Goal: Task Accomplishment & Management: Use online tool/utility

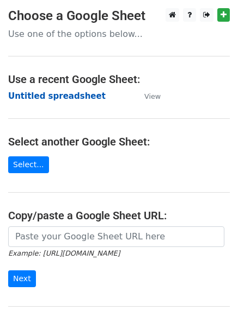
click at [84, 92] on strong "Untitled spreadsheet" at bounding box center [56, 96] width 97 height 10
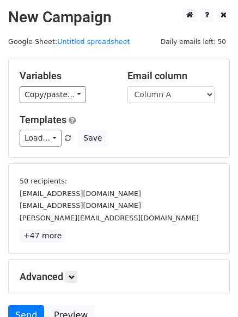
click at [217, 109] on div "Variables Copy/paste... {{Column A}} {{Column B}} {{Column C}} {{Column D}} {{C…" at bounding box center [119, 108] width 220 height 98
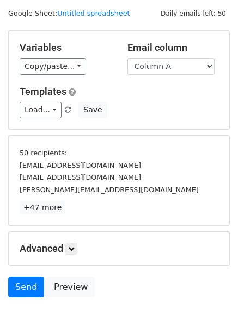
scroll to position [101, 0]
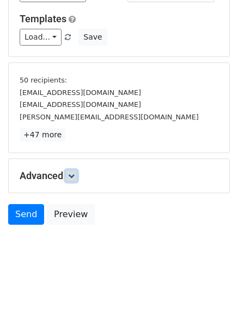
click at [69, 177] on link at bounding box center [71, 176] width 12 height 12
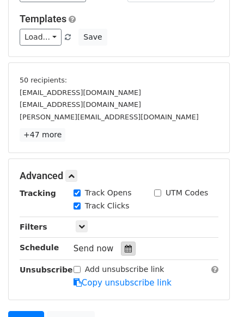
click at [124, 245] on icon at bounding box center [127, 249] width 7 height 8
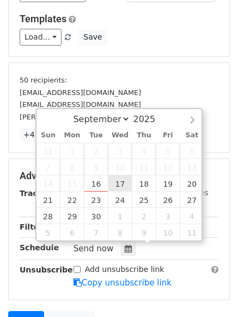
type input "2025-09-17 12:00"
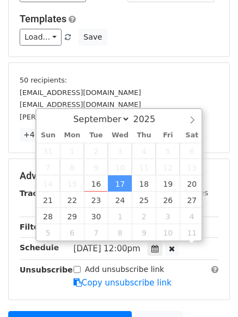
scroll to position [1, 0]
type input "1"
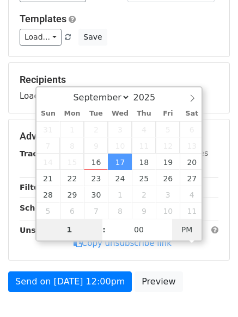
type input "2025-09-17 01:00"
type input "01"
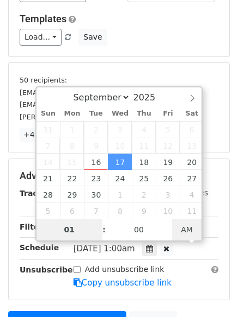
click at [194, 227] on span "AM" at bounding box center [187, 230] width 30 height 22
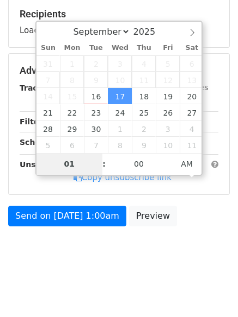
scroll to position [168, 0]
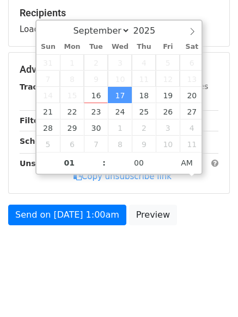
click at [136, 259] on body "New Campaign Daily emails left: 50 Google Sheet: Untitled spreadsheet Variables…" at bounding box center [119, 57] width 238 height 434
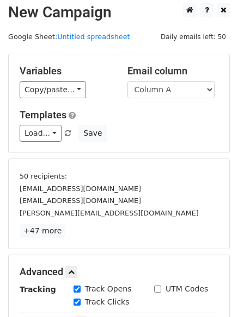
scroll to position [208, 0]
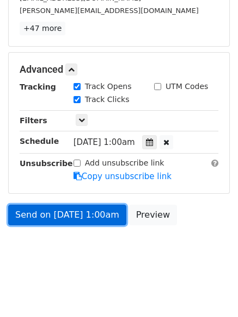
click at [102, 216] on link "Send on Sep 17 at 1:00am" at bounding box center [67, 215] width 118 height 21
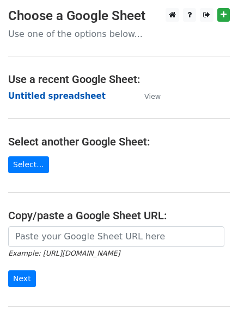
click at [51, 95] on strong "Untitled spreadsheet" at bounding box center [56, 96] width 97 height 10
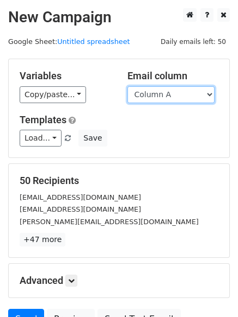
drag, startPoint x: 176, startPoint y: 94, endPoint x: 176, endPoint y: 103, distance: 8.7
click at [176, 94] on select "Column A Column B Column C Column D Column E Column F" at bounding box center [170, 94] width 87 height 17
select select "Column B"
click at [127, 86] on select "Column A Column B Column C Column D Column E Column F" at bounding box center [170, 94] width 87 height 17
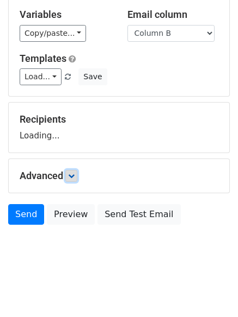
click at [77, 174] on link at bounding box center [71, 176] width 12 height 12
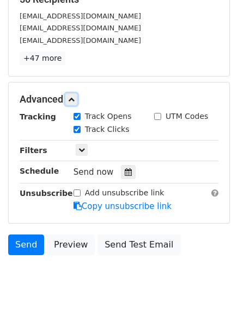
scroll to position [185, 0]
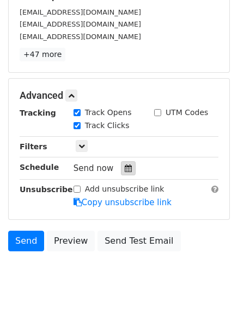
click at [127, 165] on div at bounding box center [128, 168] width 15 height 14
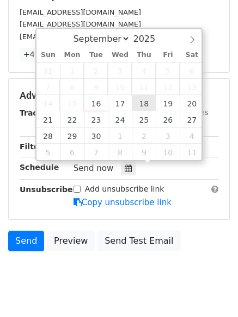
type input "2025-09-18 12:00"
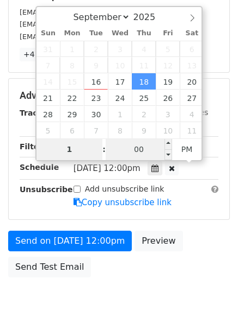
type input "1"
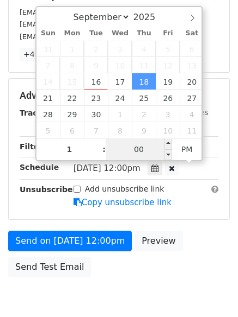
type input "2025-09-18 13:00"
type input "01"
click at [151, 154] on input "00" at bounding box center [138, 150] width 66 height 22
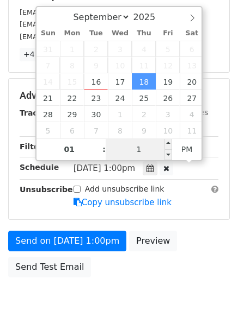
type input "11"
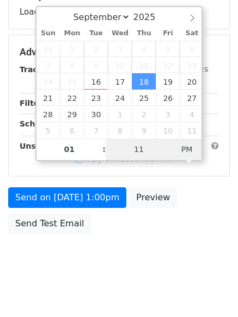
type input "2025-09-18 01:11"
click at [190, 151] on span "AM" at bounding box center [187, 150] width 30 height 22
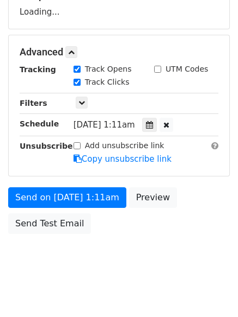
click at [121, 278] on body "New Campaign Daily emails left: 50 Google Sheet: Untitled spreadsheet Variables…" at bounding box center [119, 53] width 238 height 460
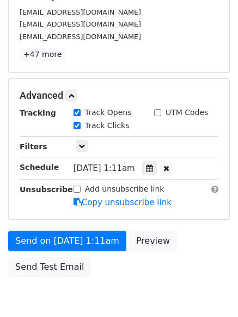
click at [117, 277] on div "Send on Sep 18 at 1:11am Preview Send Test Email" at bounding box center [119, 257] width 238 height 52
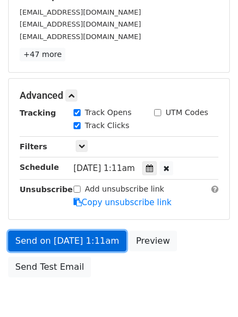
click at [97, 243] on link "Send on Sep 18 at 1:11am" at bounding box center [67, 241] width 118 height 21
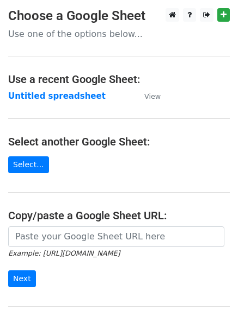
click at [71, 90] on main "Choose a Google Sheet Use one of the options below... Use a recent Google Sheet…" at bounding box center [119, 177] width 238 height 338
click at [90, 104] on main "Choose a Google Sheet Use one of the options below... Use a recent Google Sheet…" at bounding box center [119, 177] width 238 height 338
click at [82, 95] on strong "Untitled spreadsheet" at bounding box center [56, 96] width 97 height 10
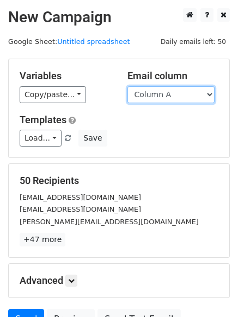
click at [165, 97] on select "Column A Column B Column C Column D Column E Column F" at bounding box center [170, 94] width 87 height 17
select select "Column C"
click at [127, 86] on select "Column A Column B Column C Column D Column E Column F" at bounding box center [170, 94] width 87 height 17
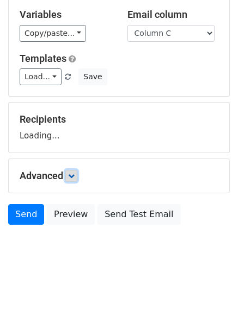
click at [74, 175] on icon at bounding box center [71, 176] width 7 height 7
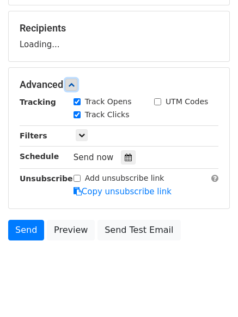
scroll to position [154, 0]
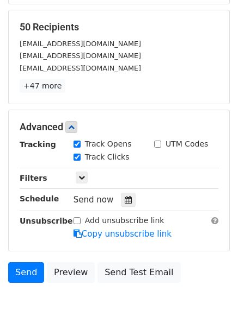
click at [126, 157] on div "Track Clicks" at bounding box center [105, 158] width 80 height 13
click at [127, 201] on div at bounding box center [128, 200] width 15 height 14
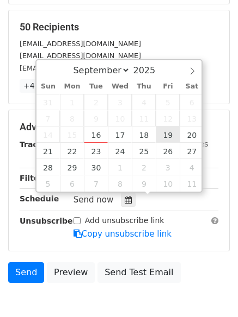
type input "[DATE] 12:00"
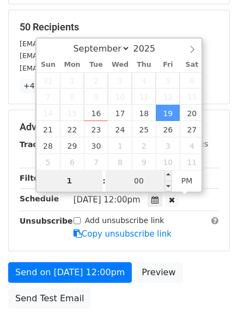
type input "1"
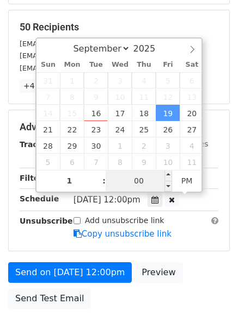
type input "2025-09-19 13:00"
type input "01"
click at [152, 183] on input "00" at bounding box center [138, 181] width 66 height 22
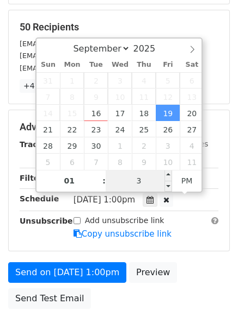
type input "33"
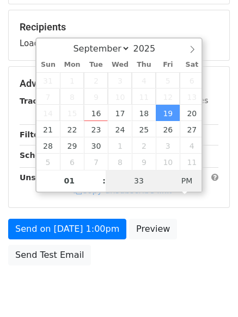
type input "2025-09-19 01:33"
click at [193, 184] on span "PM" at bounding box center [187, 181] width 30 height 22
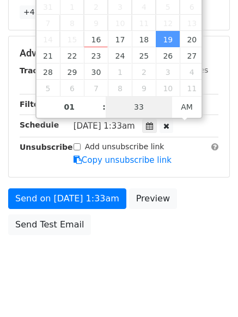
scroll to position [238, 0]
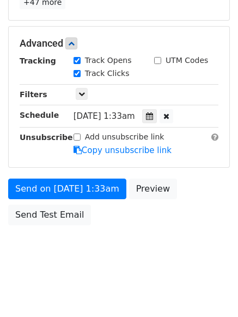
click at [118, 241] on body "New Campaign Daily emails left: 50 Google Sheet: Untitled spreadsheet Variables…" at bounding box center [119, 23] width 238 height 504
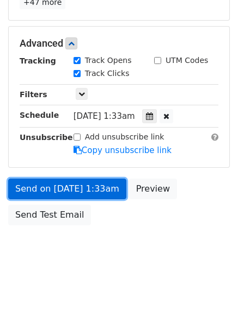
click at [96, 193] on link "Send on Sep 19 at 1:33am" at bounding box center [67, 189] width 118 height 21
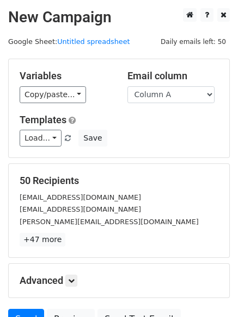
drag, startPoint x: 161, startPoint y: 96, endPoint x: 164, endPoint y: 105, distance: 9.6
click at [161, 96] on select "Column A Column B Column C Column D Column E Column F" at bounding box center [170, 94] width 87 height 17
click at [175, 97] on select "Column A Column B Column C Column D Column E Column F" at bounding box center [170, 94] width 87 height 17
select select "Column D"
click at [127, 86] on select "Column A Column B Column C Column D Column E Column F" at bounding box center [170, 94] width 87 height 17
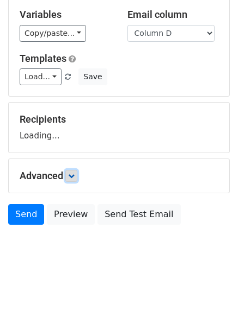
drag, startPoint x: 74, startPoint y: 173, endPoint x: 78, endPoint y: 182, distance: 9.5
click at [74, 173] on icon at bounding box center [71, 176] width 7 height 7
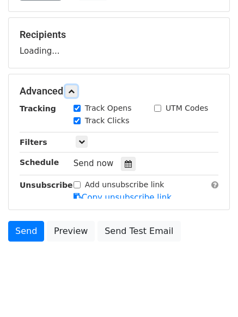
scroll to position [148, 0]
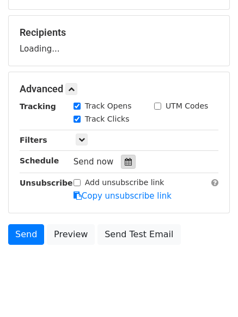
click at [124, 163] on icon at bounding box center [127, 162] width 7 height 8
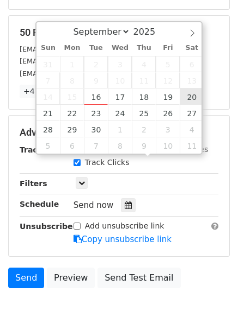
type input "2025-09-20 12:00"
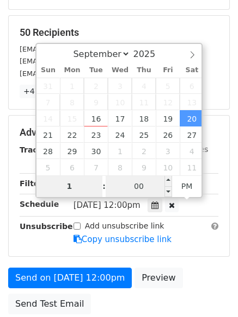
type input "1"
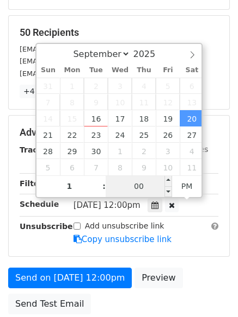
type input "2025-09-20 13:00"
type input "01"
click at [140, 189] on input "00" at bounding box center [138, 187] width 66 height 22
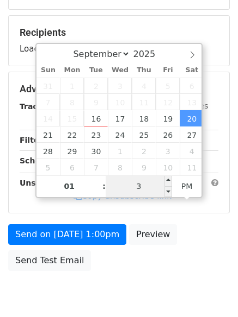
type input "33"
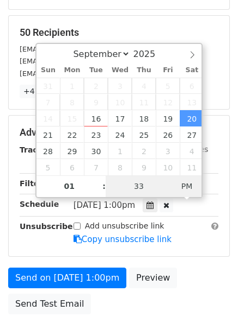
type input "2025-09-20 01:33"
drag, startPoint x: 181, startPoint y: 187, endPoint x: 167, endPoint y: 196, distance: 16.9
click at [182, 188] on span "PM" at bounding box center [187, 187] width 30 height 22
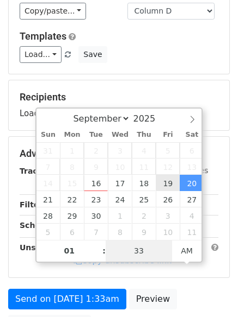
scroll to position [163, 0]
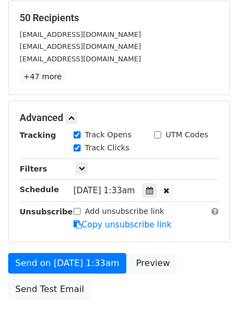
click at [175, 266] on div "Send on Sep 20 at 1:33am Preview Send Test Email" at bounding box center [119, 279] width 238 height 52
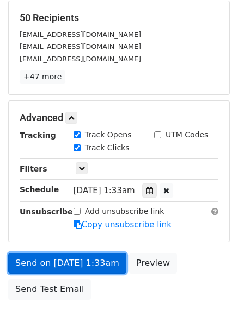
drag, startPoint x: 69, startPoint y: 260, endPoint x: 78, endPoint y: 264, distance: 10.0
click at [70, 260] on link "Send on Sep 20 at 1:33am" at bounding box center [67, 263] width 118 height 21
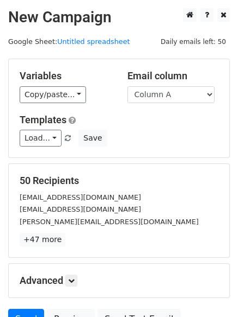
click at [177, 85] on div "Email column Column A Column B Column C Column D Column E Column F" at bounding box center [173, 86] width 108 height 33
click at [177, 97] on select "Column A Column B Column C Column D Column E Column F" at bounding box center [170, 94] width 87 height 17
select select "Column E"
click at [127, 86] on select "Column A Column B Column C Column D Column E Column F" at bounding box center [170, 94] width 87 height 17
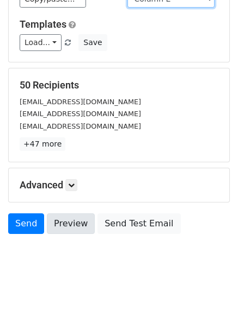
scroll to position [105, 0]
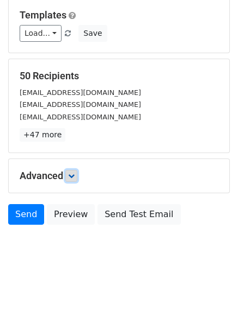
click at [72, 180] on link at bounding box center [71, 176] width 12 height 12
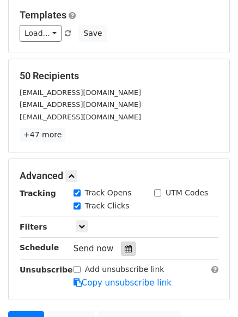
click at [125, 252] on icon at bounding box center [127, 249] width 7 height 8
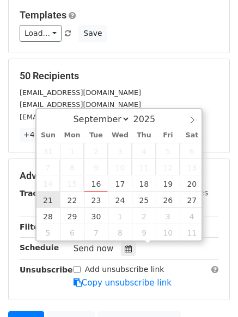
type input "2025-09-21 12:00"
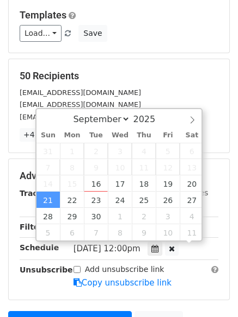
scroll to position [1, 0]
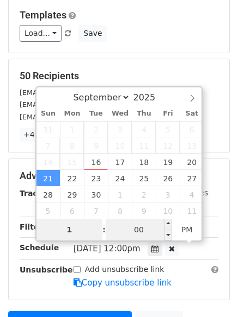
type input "1"
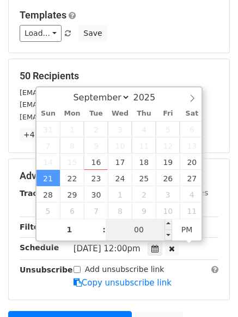
type input "2025-09-21 13:00"
type input "01"
click at [136, 227] on input "00" at bounding box center [138, 230] width 66 height 22
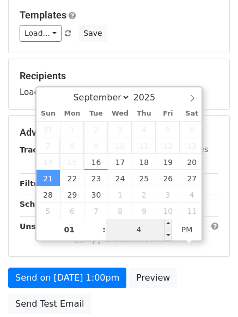
type input "44"
type input "2025-09-21 01:44"
drag, startPoint x: 180, startPoint y: 222, endPoint x: 171, endPoint y: 234, distance: 15.1
click at [181, 222] on span "AM" at bounding box center [187, 230] width 30 height 22
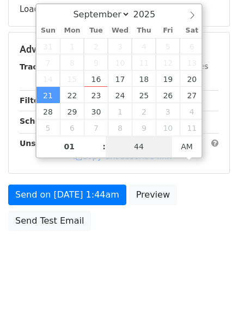
scroll to position [194, 0]
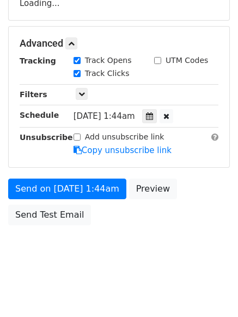
click at [163, 271] on body "New Campaign Daily emails left: 50 Google Sheet: Untitled spreadsheet Variables…" at bounding box center [119, 44] width 238 height 460
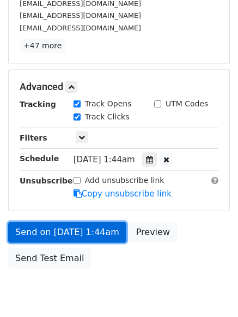
click at [105, 238] on link "Send on Sep 21 at 1:44am" at bounding box center [67, 232] width 118 height 21
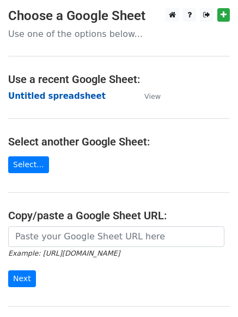
click at [68, 100] on strong "Untitled spreadsheet" at bounding box center [56, 96] width 97 height 10
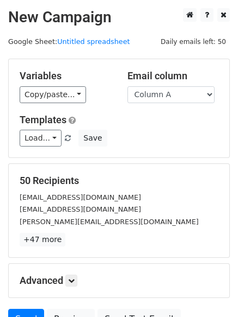
click at [167, 180] on h5 "50 Recipients" at bounding box center [119, 181] width 198 height 12
click at [175, 91] on select "Column A Column B Column C Column D Column E Column F" at bounding box center [170, 94] width 87 height 17
select select "Column F"
click at [127, 86] on select "Column A Column B Column C Column D Column E Column F" at bounding box center [170, 94] width 87 height 17
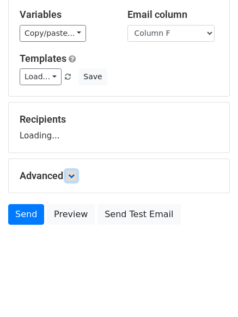
click at [70, 173] on link at bounding box center [71, 176] width 12 height 12
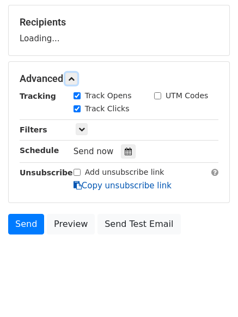
scroll to position [168, 0]
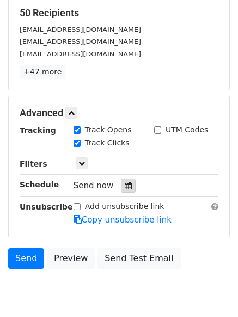
click at [124, 187] on icon at bounding box center [127, 186] width 7 height 8
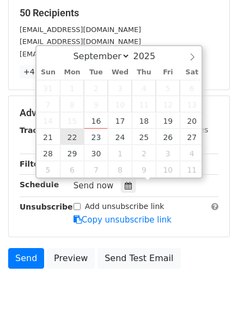
type input "[DATE] 12:00"
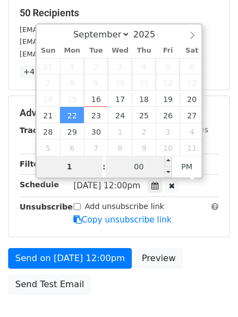
type input "1"
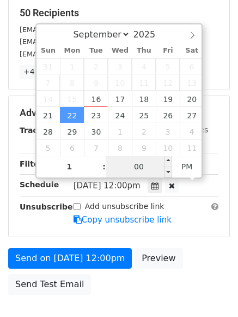
type input "[DATE] 13:00"
type input "01"
click at [148, 169] on input "00" at bounding box center [138, 167] width 66 height 22
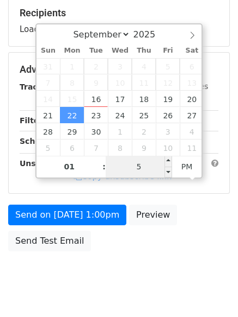
type input "55"
type input "[DATE] 01:55"
click at [192, 167] on span "PM" at bounding box center [187, 167] width 30 height 22
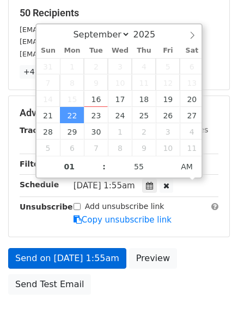
click at [117, 267] on body "New Campaign Daily emails left: 50 Google Sheet: Untitled spreadsheet Variables…" at bounding box center [119, 92] width 238 height 504
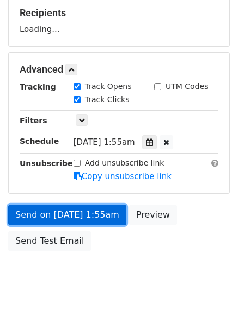
click at [105, 221] on link "Send on [DATE] 1:55am" at bounding box center [67, 215] width 118 height 21
